Goal: Information Seeking & Learning: Understand process/instructions

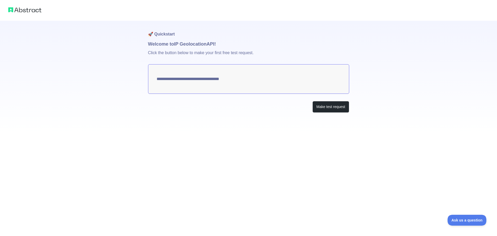
type textarea "**********"
click at [322, 108] on button "Make test request" at bounding box center [331, 107] width 37 height 12
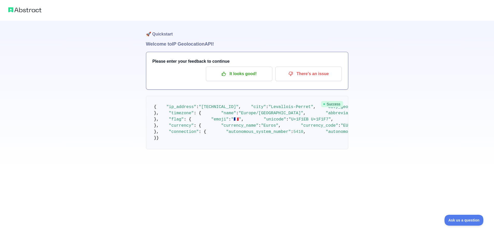
drag, startPoint x: 169, startPoint y: 113, endPoint x: 194, endPoint y: 115, distance: 24.7
click at [251, 114] on pre "{ "ip_address" : "176.179.56.221" , "city" : "Levallois-Perret" , "city_geoname…" at bounding box center [247, 122] width 202 height 53
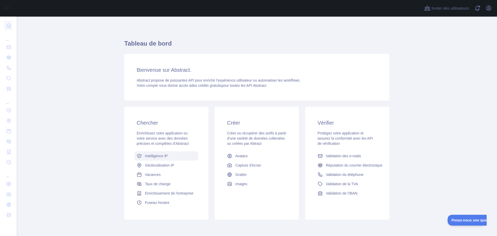
click at [160, 155] on font "Intelligence IP" at bounding box center [156, 156] width 23 height 4
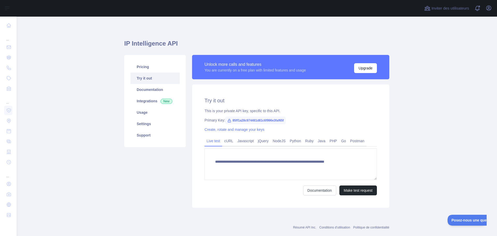
type textarea "**********"
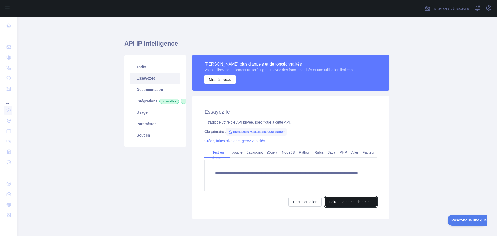
click at [344, 201] on font "Faire une demande de test" at bounding box center [351, 202] width 43 height 4
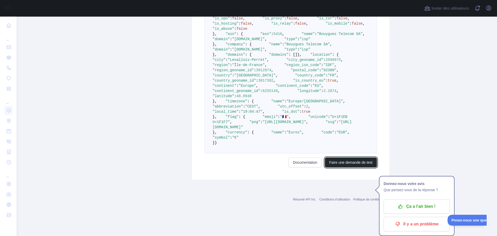
scroll to position [355, 0]
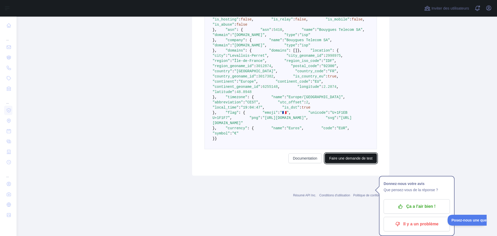
click at [333, 160] on font "Faire une demande de test" at bounding box center [351, 158] width 43 height 4
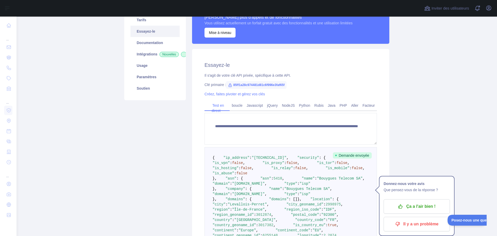
scroll to position [0, 0]
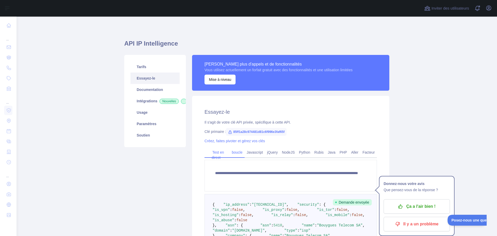
click at [239, 153] on font "boucle" at bounding box center [237, 152] width 11 height 4
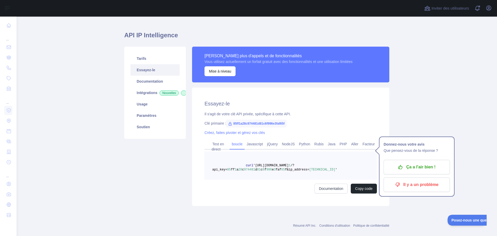
scroll to position [17, 0]
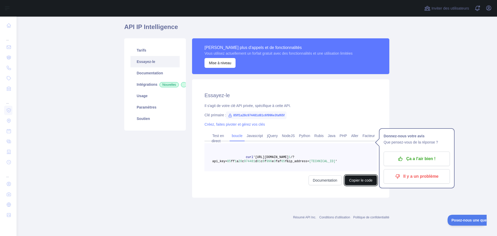
click at [361, 179] on font "Copier le code" at bounding box center [361, 180] width 23 height 4
drag, startPoint x: 250, startPoint y: 137, endPoint x: 270, endPoint y: 134, distance: 20.3
click at [250, 137] on font "Javascript" at bounding box center [255, 136] width 16 height 4
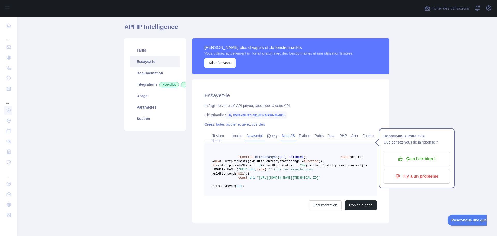
click at [295, 137] on link "NodeJS" at bounding box center [288, 136] width 17 height 8
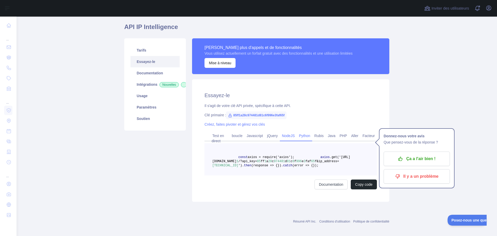
click at [304, 135] on font "Python" at bounding box center [304, 136] width 11 height 4
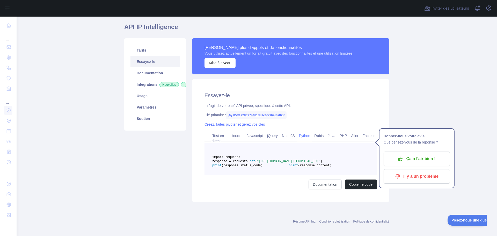
click at [304, 135] on font "Python" at bounding box center [304, 136] width 11 height 4
click at [332, 189] on link "Documentation" at bounding box center [325, 185] width 33 height 10
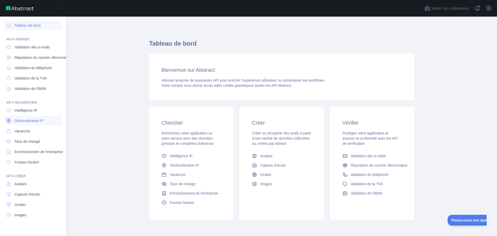
click at [38, 122] on font "Géolocalisation IP" at bounding box center [29, 121] width 29 height 4
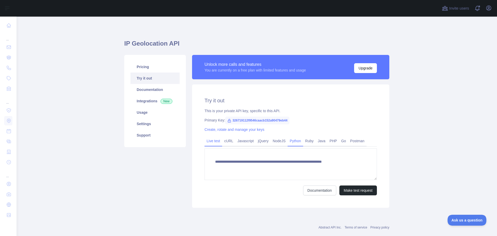
click at [292, 142] on link "Python" at bounding box center [296, 141] width 16 height 8
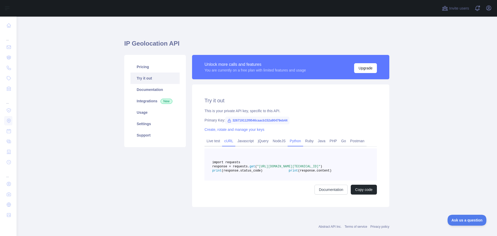
click at [228, 139] on link "cURL" at bounding box center [228, 141] width 13 height 8
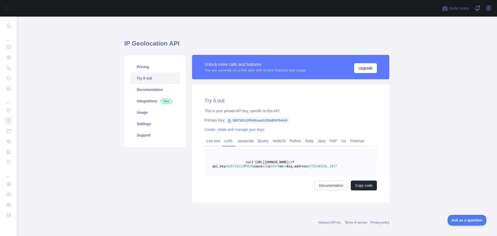
click at [271, 166] on span "90479" at bounding box center [274, 167] width 9 height 4
click at [289, 141] on link "Python" at bounding box center [296, 141] width 16 height 8
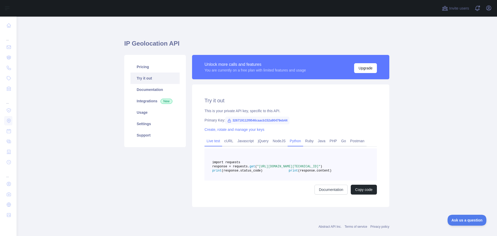
click at [211, 141] on link "Live test" at bounding box center [214, 141] width 18 height 8
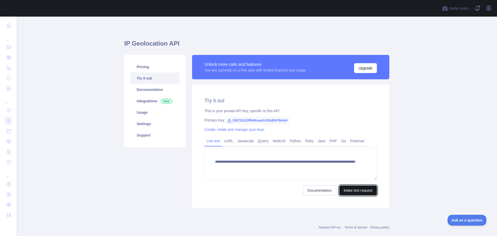
click at [354, 194] on button "Make test request" at bounding box center [359, 191] width 38 height 10
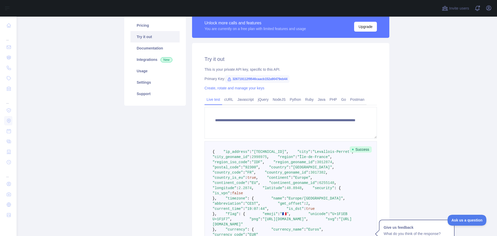
scroll to position [26, 0]
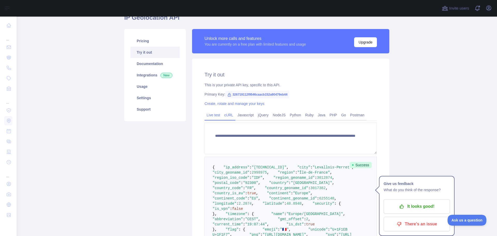
click at [225, 114] on link "cURL" at bounding box center [228, 115] width 13 height 8
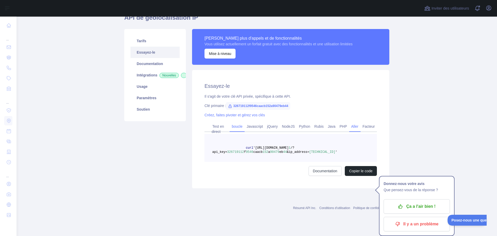
click at [354, 127] on font "Aller" at bounding box center [355, 126] width 7 height 4
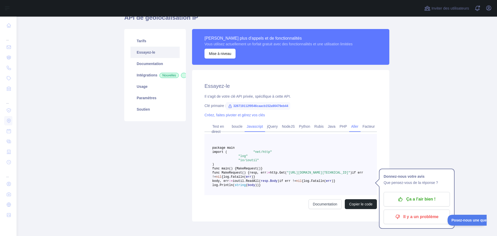
click at [254, 126] on font "Javascript" at bounding box center [255, 126] width 16 height 4
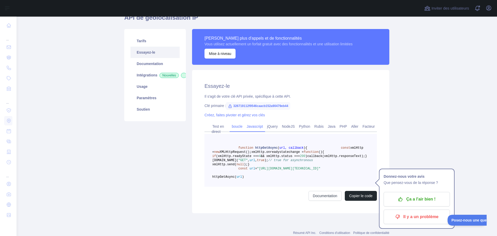
click at [237, 126] on font "boucle" at bounding box center [237, 126] width 11 height 4
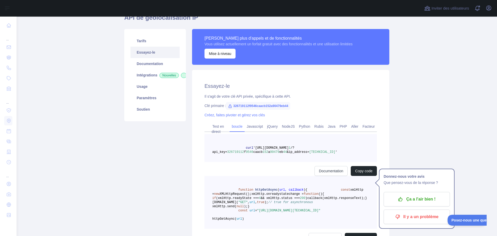
scroll to position [17, 0]
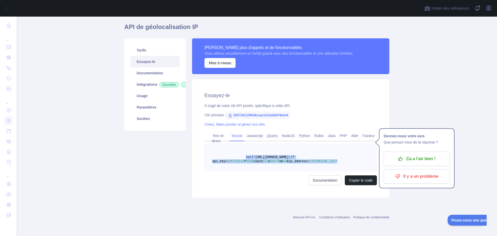
drag, startPoint x: 241, startPoint y: 157, endPoint x: 325, endPoint y: 164, distance: 84.2
click at [325, 164] on pre "curl '[URL][DOMAIN_NAME] 1 /?api_key= 326719112 f 9546 caacb 152 a 90479 eb 44 …" at bounding box center [291, 157] width 173 height 28
click at [350, 178] on font "Copier le code" at bounding box center [361, 180] width 23 height 4
